Goal: Check status: Check status

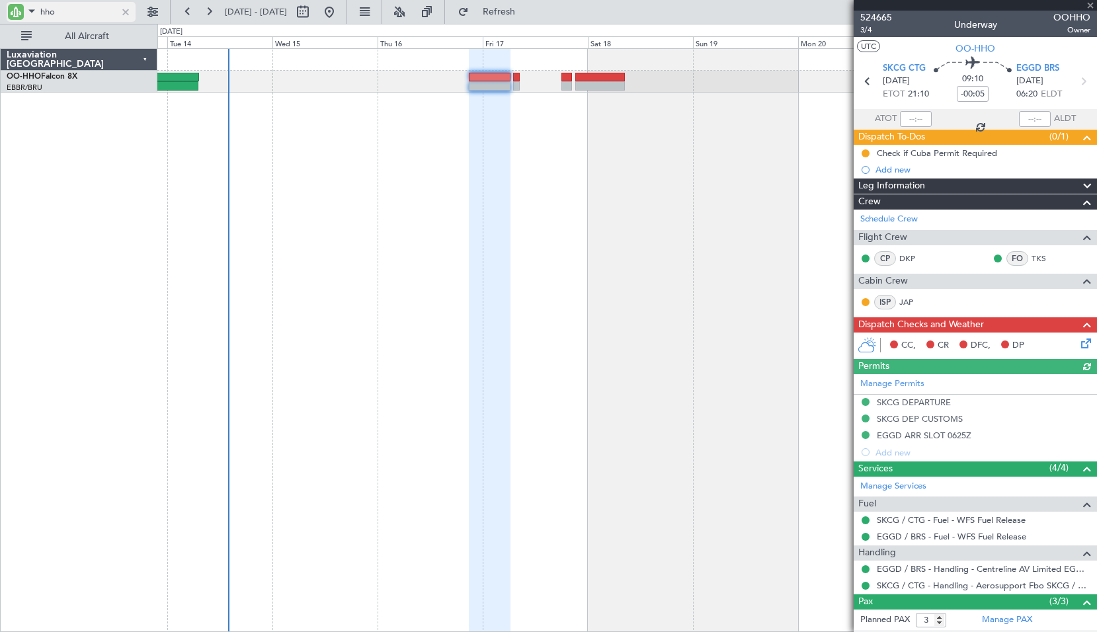
click at [99, 16] on input "hho" at bounding box center [78, 12] width 76 height 20
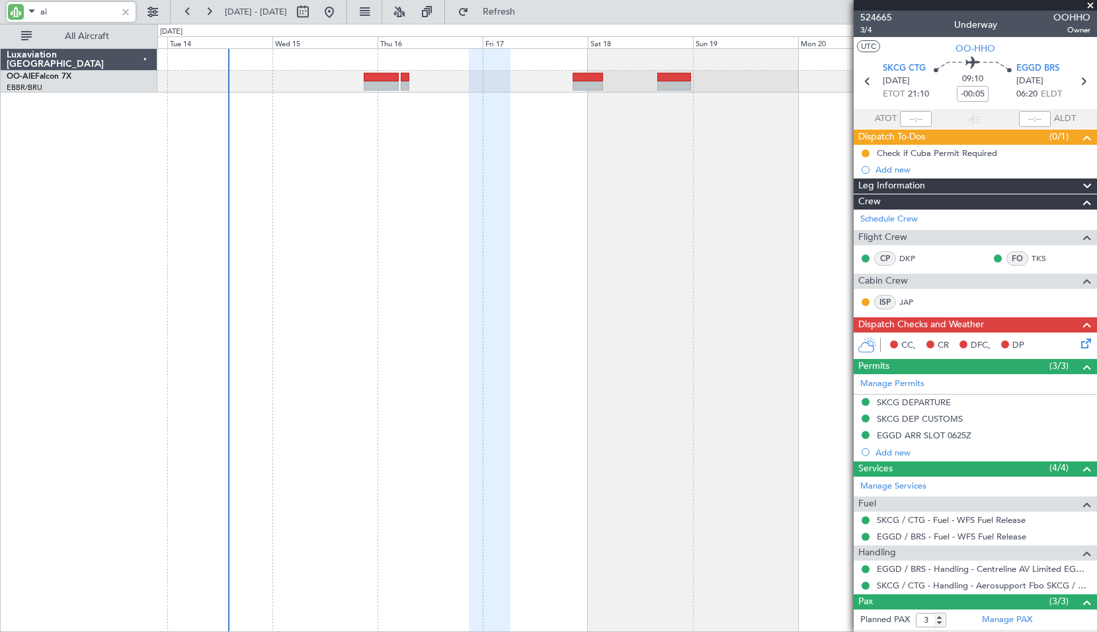
type input "aie"
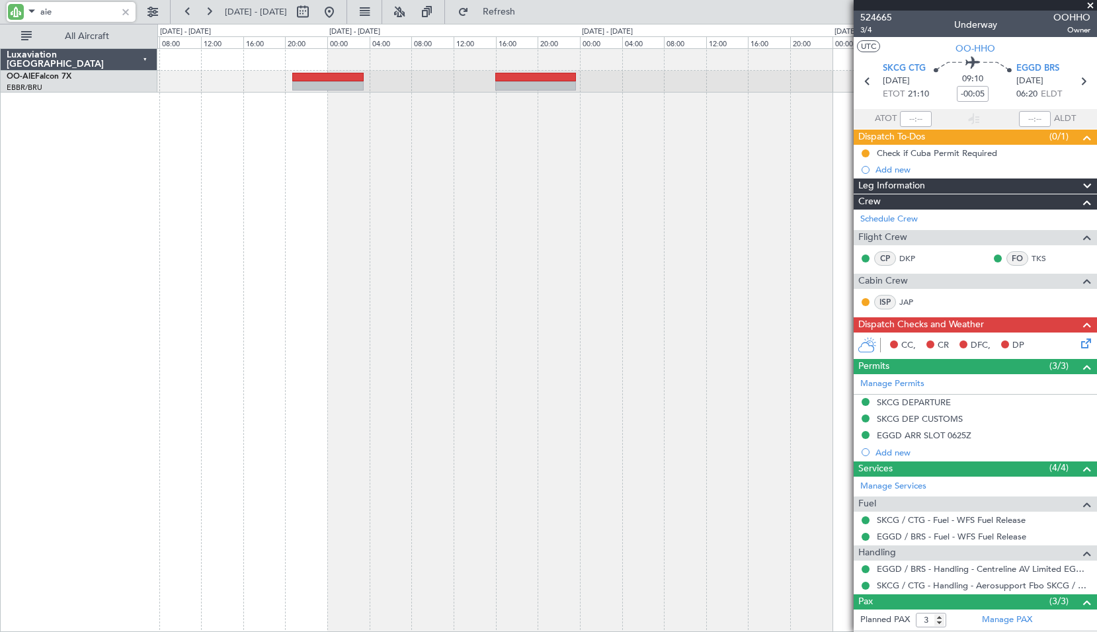
click at [770, 208] on div at bounding box center [627, 340] width 940 height 584
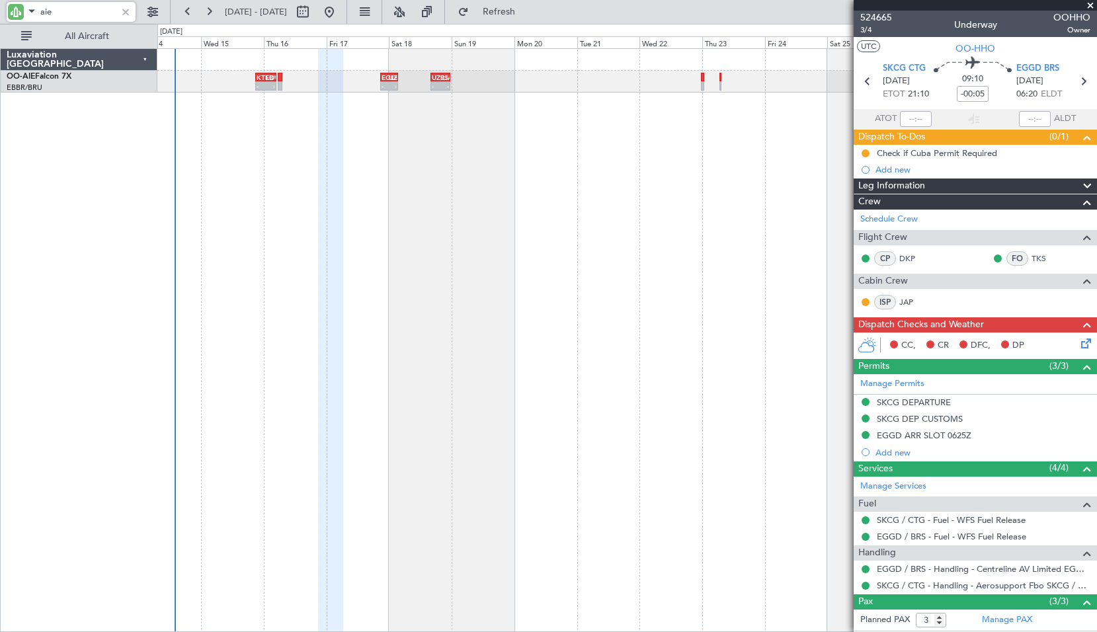
click at [567, 232] on div "- - EGLF 20:45 Z UZSS 03:30 Z - - UZSS 16:00 Z RJAA 23:40 Z KTEB 21:00 Z LOWS 0…" at bounding box center [627, 340] width 940 height 584
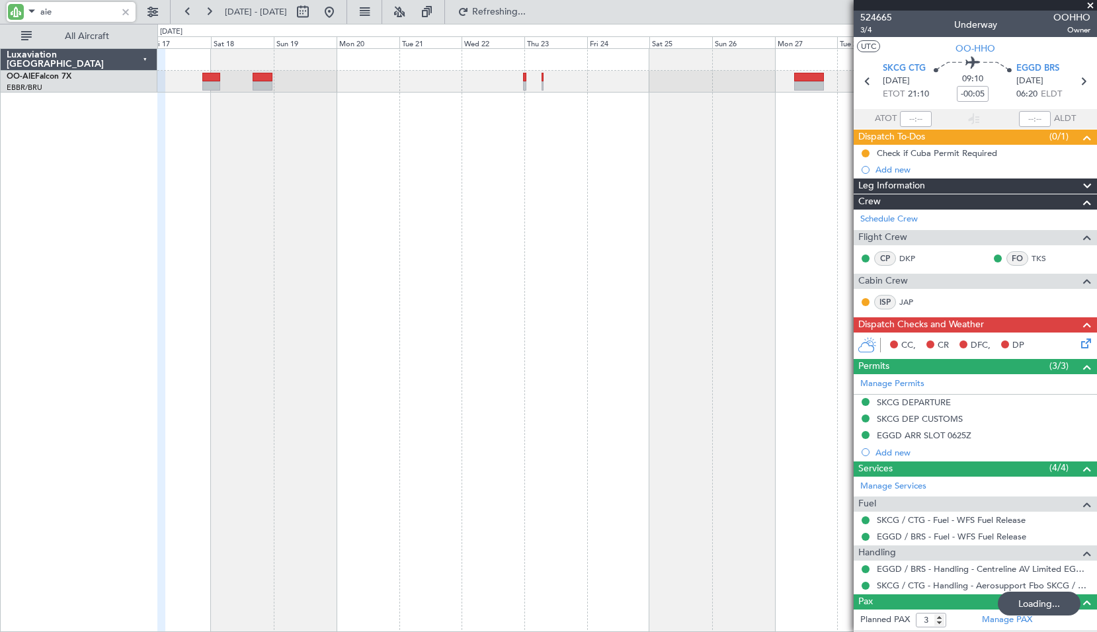
click at [413, 198] on div at bounding box center [627, 340] width 940 height 584
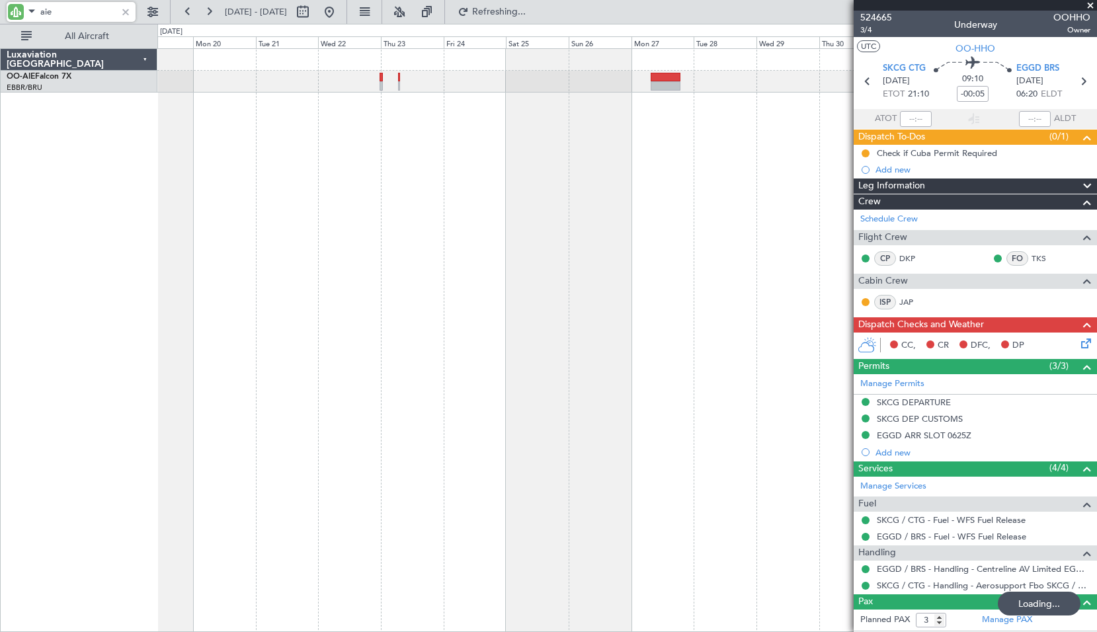
click at [473, 197] on div at bounding box center [627, 340] width 940 height 584
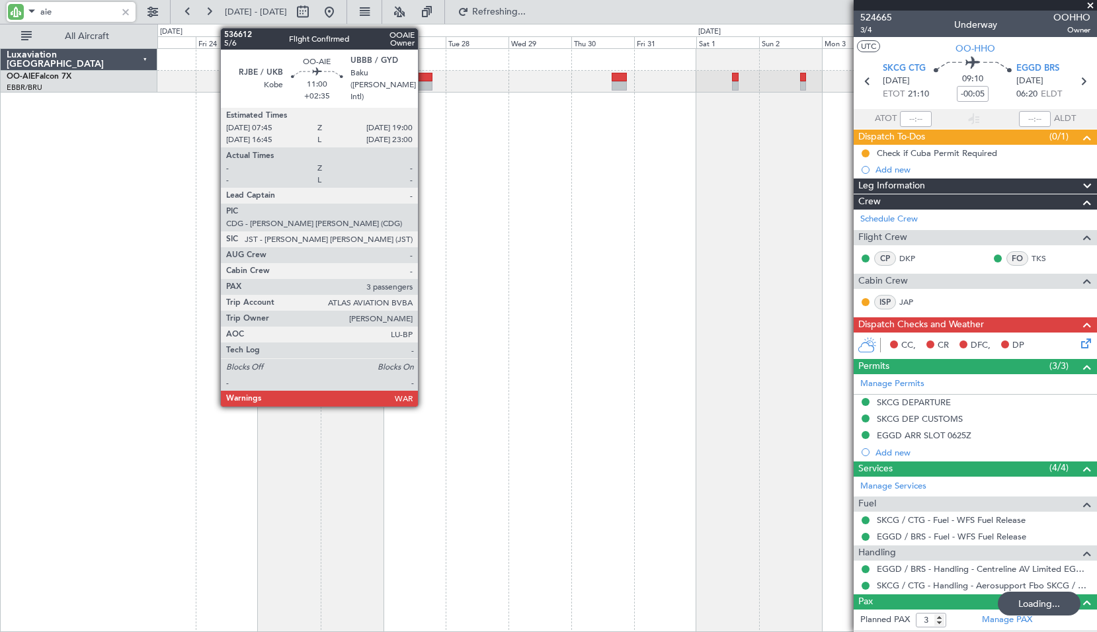
click at [424, 89] on div at bounding box center [418, 85] width 30 height 9
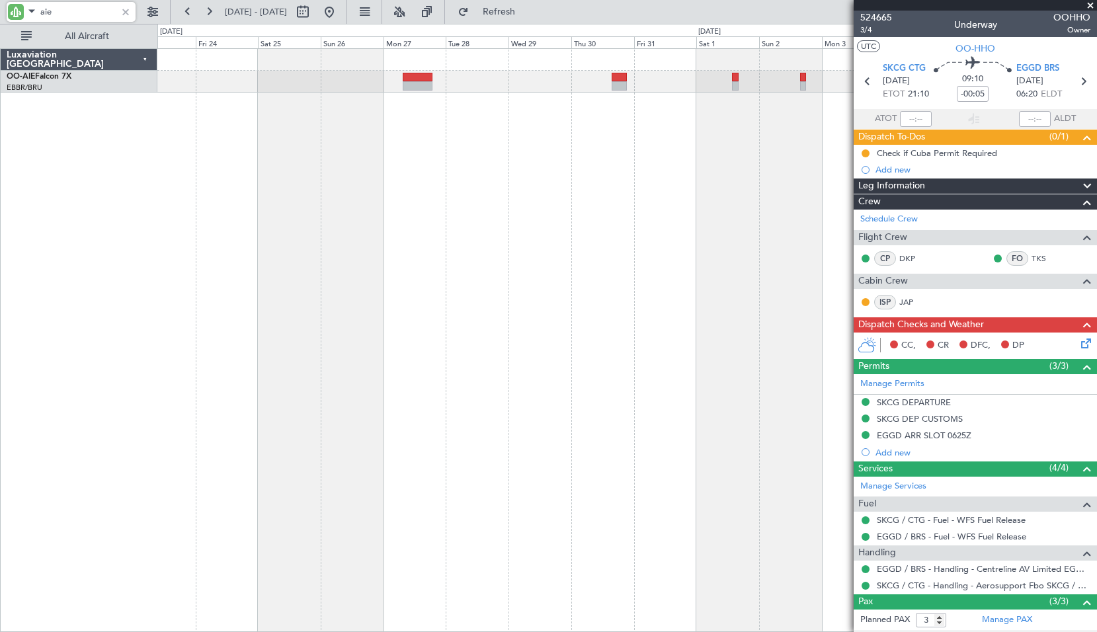
click at [571, 190] on div at bounding box center [627, 340] width 940 height 584
type input "+02:35"
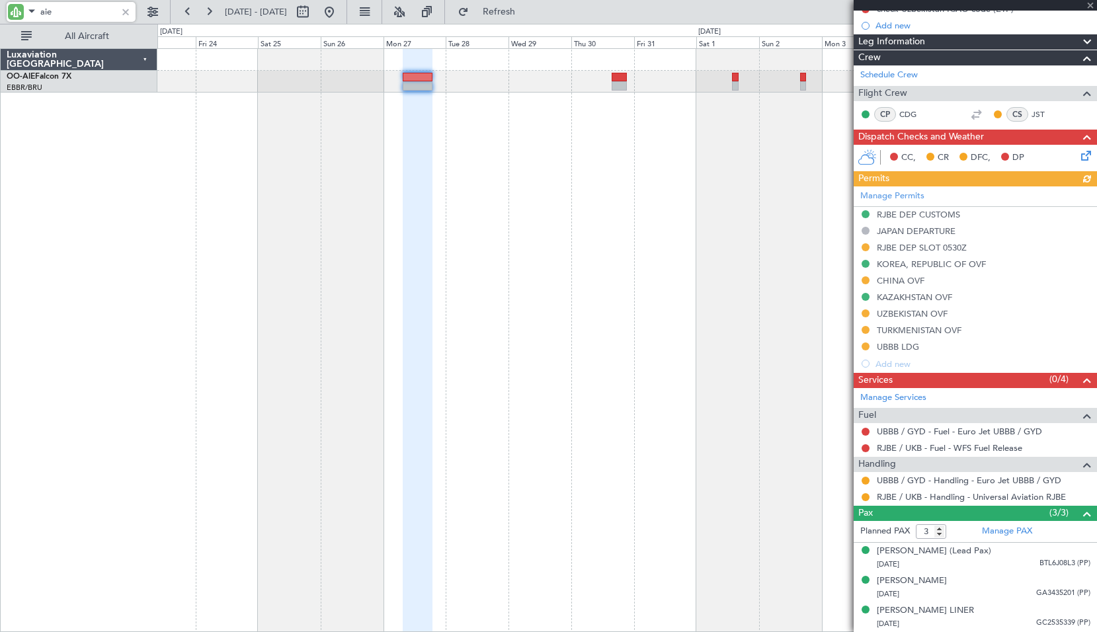
scroll to position [173, 0]
type input "aie"
